Goal: Task Accomplishment & Management: Use online tool/utility

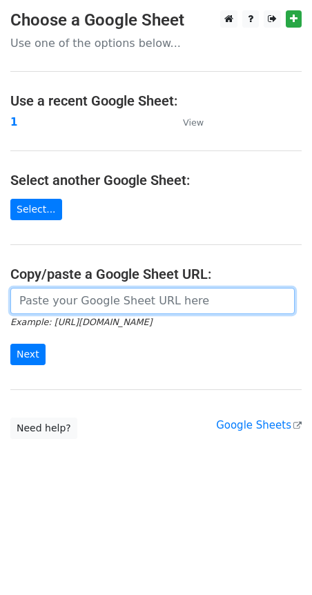
click at [113, 299] on input "url" at bounding box center [152, 301] width 284 height 26
paste input "[URL][DOMAIN_NAME]"
type input "[URL][DOMAIN_NAME]"
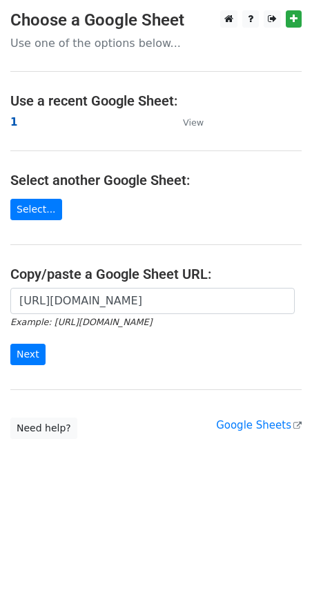
scroll to position [0, 0]
click at [14, 123] on strong "1" at bounding box center [13, 122] width 7 height 12
click at [13, 120] on strong "1" at bounding box center [13, 122] width 7 height 12
click at [32, 355] on input "Next" at bounding box center [27, 353] width 35 height 21
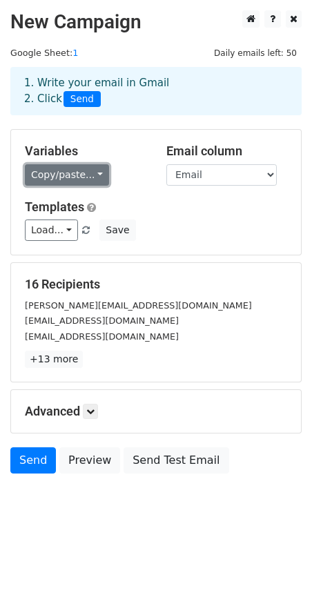
click at [81, 172] on link "Copy/paste..." at bounding box center [67, 174] width 84 height 21
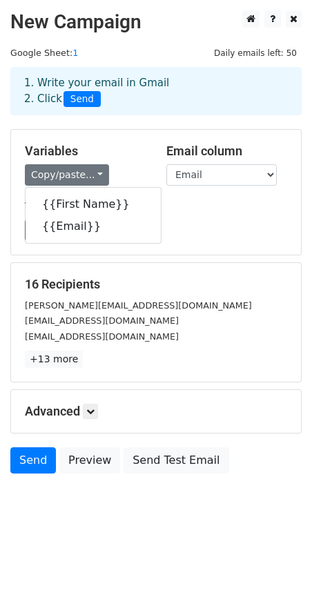
click at [127, 145] on h5 "Variables" at bounding box center [85, 150] width 121 height 15
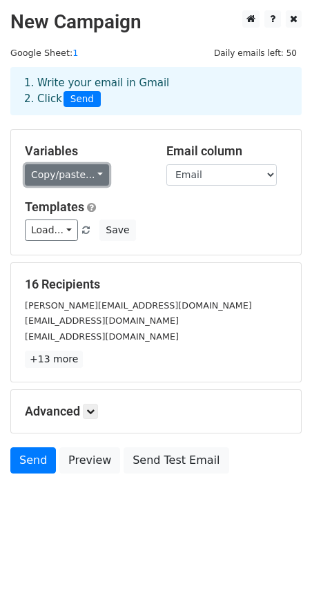
click at [54, 177] on link "Copy/paste..." at bounding box center [67, 174] width 84 height 21
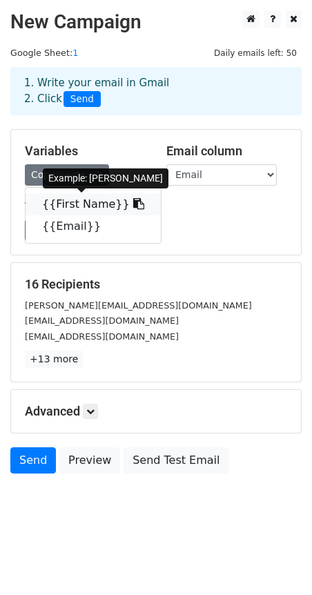
click at [98, 201] on link "{{First Name}}" at bounding box center [93, 204] width 135 height 22
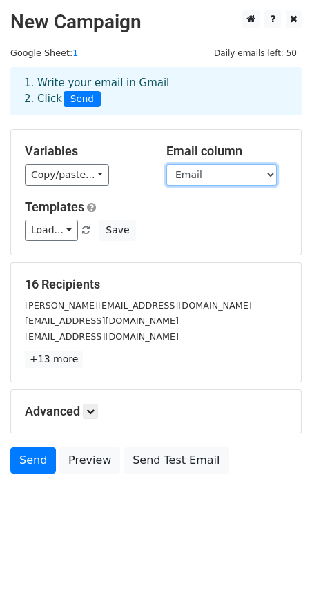
click at [250, 175] on select "First Name Email" at bounding box center [221, 174] width 110 height 21
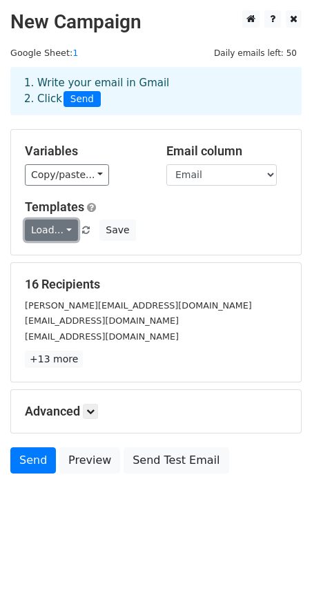
click at [61, 233] on link "Load..." at bounding box center [51, 229] width 53 height 21
click at [61, 231] on link "Load..." at bounding box center [51, 229] width 53 height 21
click at [197, 226] on div "Load... No templates saved Save" at bounding box center [155, 229] width 283 height 21
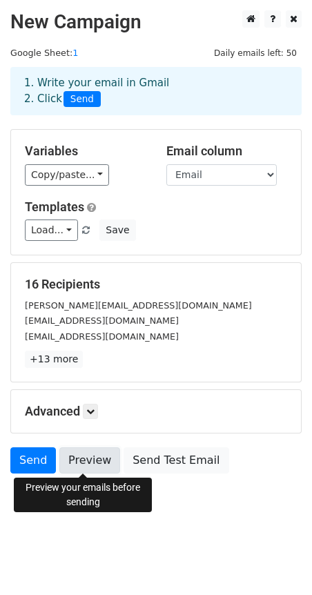
click at [94, 466] on link "Preview" at bounding box center [89, 460] width 61 height 26
click at [92, 455] on link "Preview" at bounding box center [89, 460] width 61 height 26
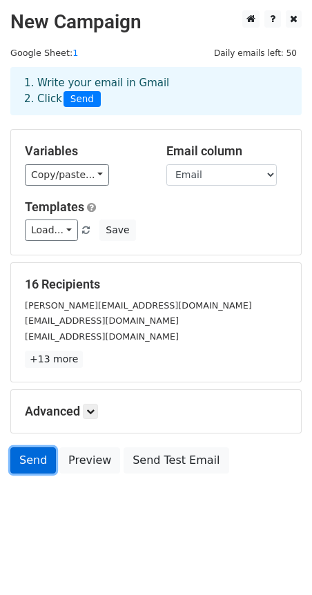
click at [32, 457] on link "Send" at bounding box center [33, 460] width 46 height 26
